Goal: Task Accomplishment & Management: Use online tool/utility

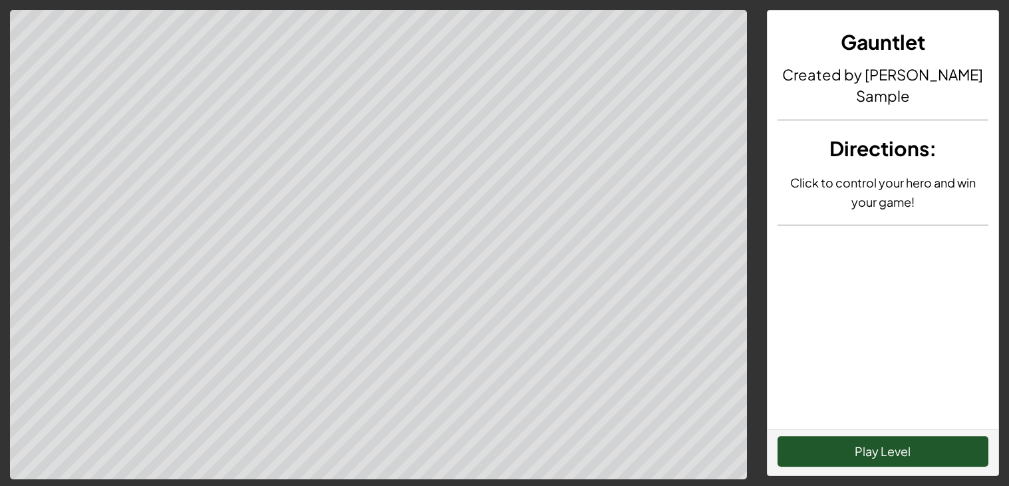
click at [903, 369] on div "Gauntlet Created by [PERSON_NAME] Sample Directions : Click to control your her…" at bounding box center [882, 220] width 231 height 418
click at [876, 450] on button "Play Level" at bounding box center [882, 451] width 211 height 31
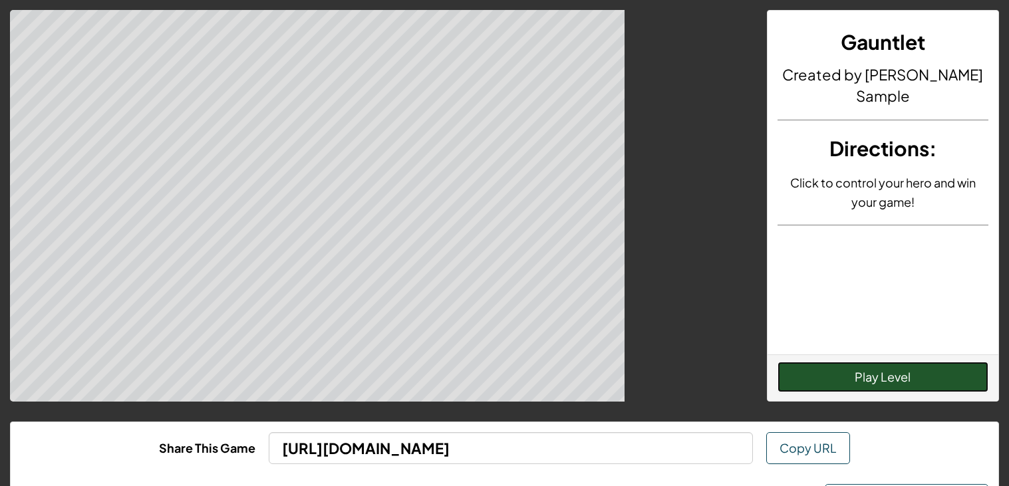
click at [876, 392] on button "Play Level" at bounding box center [882, 377] width 211 height 31
click at [880, 392] on button "Play Level" at bounding box center [882, 377] width 211 height 31
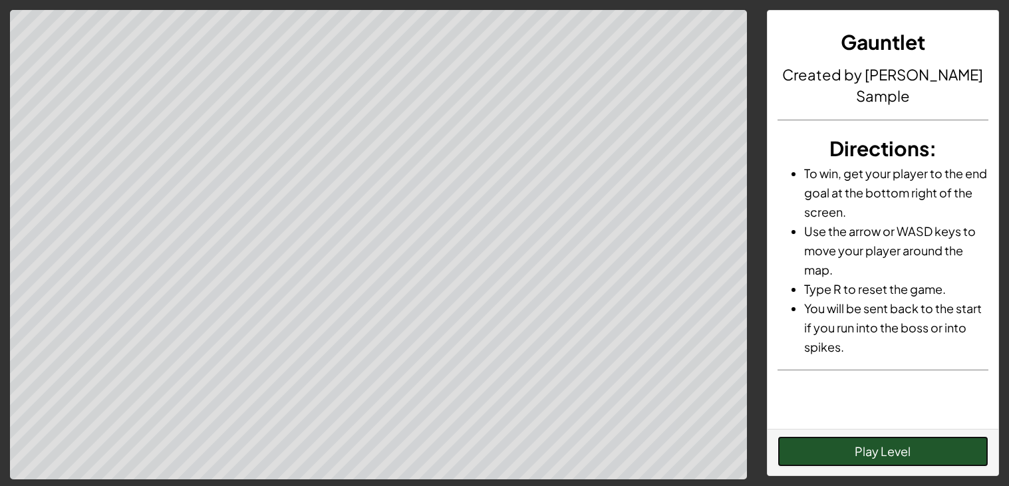
click at [868, 462] on button "Play Level" at bounding box center [882, 451] width 211 height 31
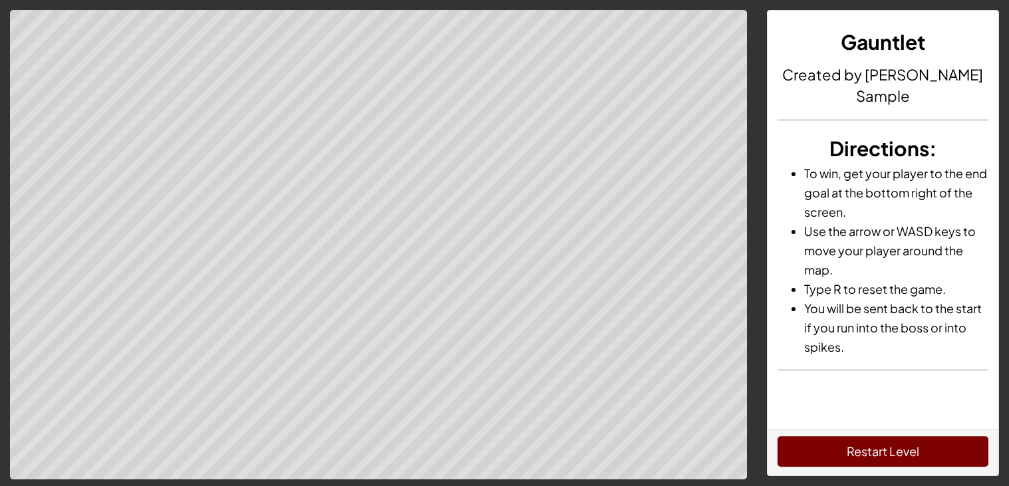
click at [841, 467] on div "Restart Level" at bounding box center [882, 452] width 231 height 47
click at [829, 457] on button "Restart Level" at bounding box center [882, 451] width 211 height 31
